Goal: Task Accomplishment & Management: Use online tool/utility

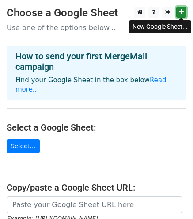
click at [181, 13] on icon at bounding box center [181, 12] width 5 height 6
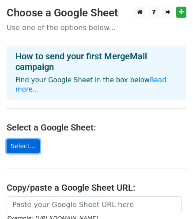
click at [9, 141] on link "Select..." at bounding box center [23, 146] width 33 height 14
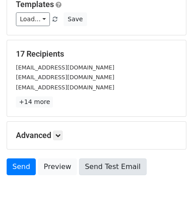
scroll to position [158, 0]
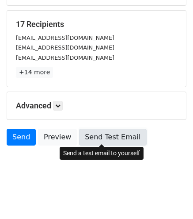
click at [107, 135] on link "Send Test Email" at bounding box center [112, 137] width 67 height 17
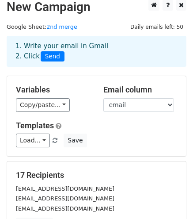
scroll to position [0, 0]
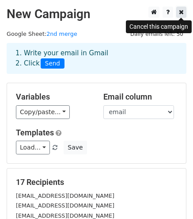
click at [182, 12] on icon at bounding box center [181, 12] width 5 height 6
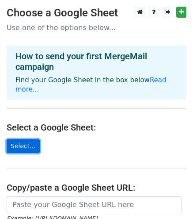
click at [31, 139] on link "Select..." at bounding box center [23, 146] width 33 height 14
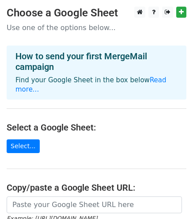
scroll to position [44, 0]
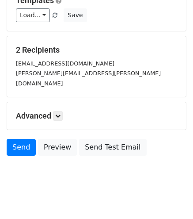
scroll to position [133, 0]
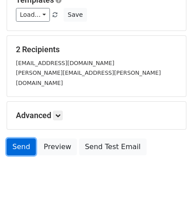
click at [24, 138] on link "Send" at bounding box center [21, 146] width 29 height 17
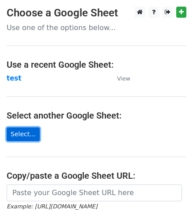
click at [28, 135] on link "Select..." at bounding box center [23, 134] width 33 height 14
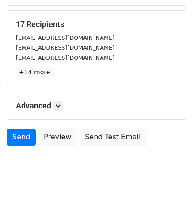
scroll to position [25, 0]
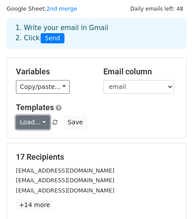
click at [38, 124] on link "Load..." at bounding box center [33, 122] width 34 height 14
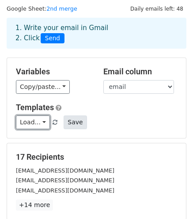
scroll to position [158, 0]
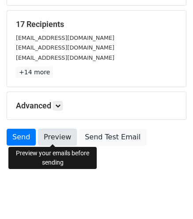
click at [58, 136] on link "Preview" at bounding box center [57, 137] width 39 height 17
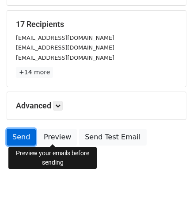
click at [17, 138] on link "Send" at bounding box center [21, 137] width 29 height 17
